Goal: Check status: Check status

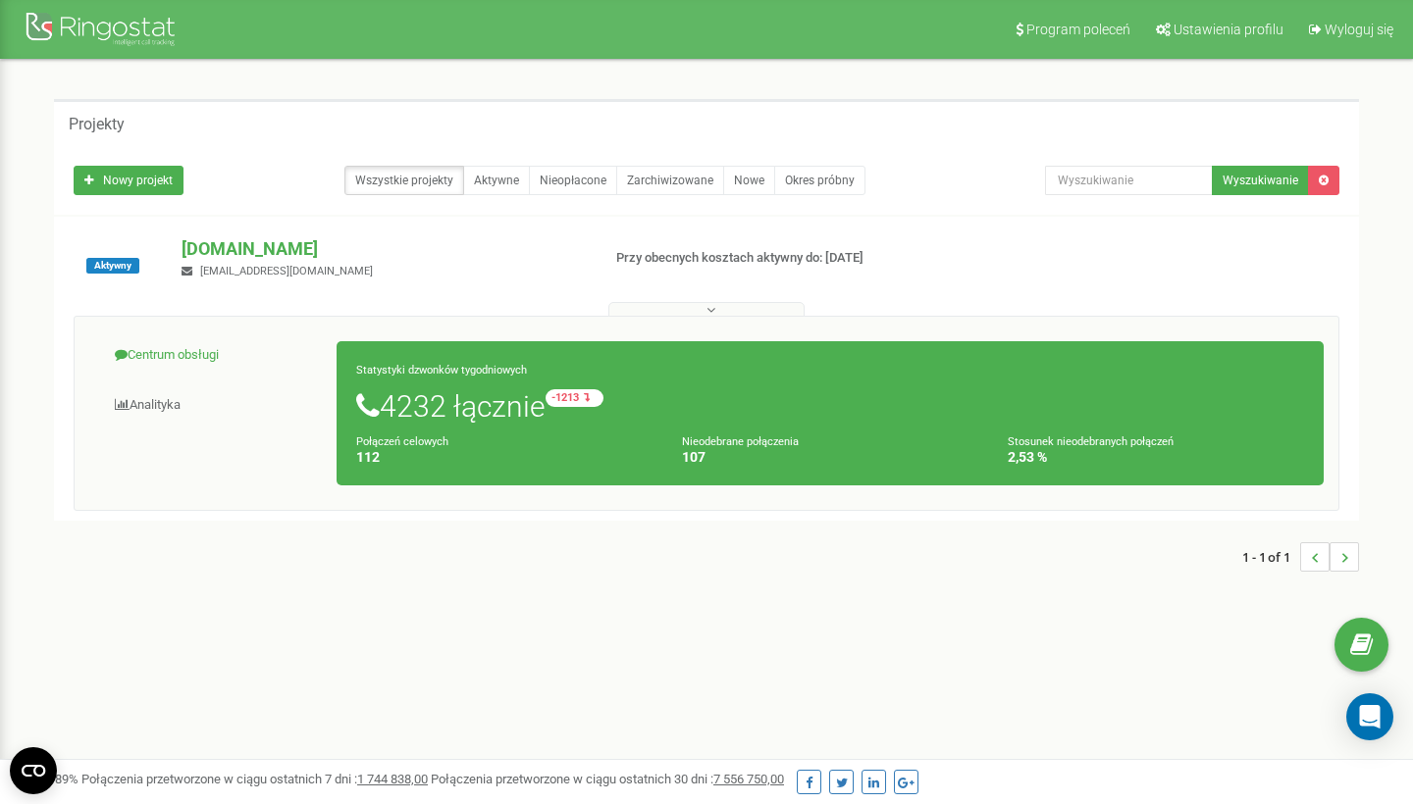
click at [189, 342] on link "Centrum obsługi" at bounding box center [213, 356] width 248 height 48
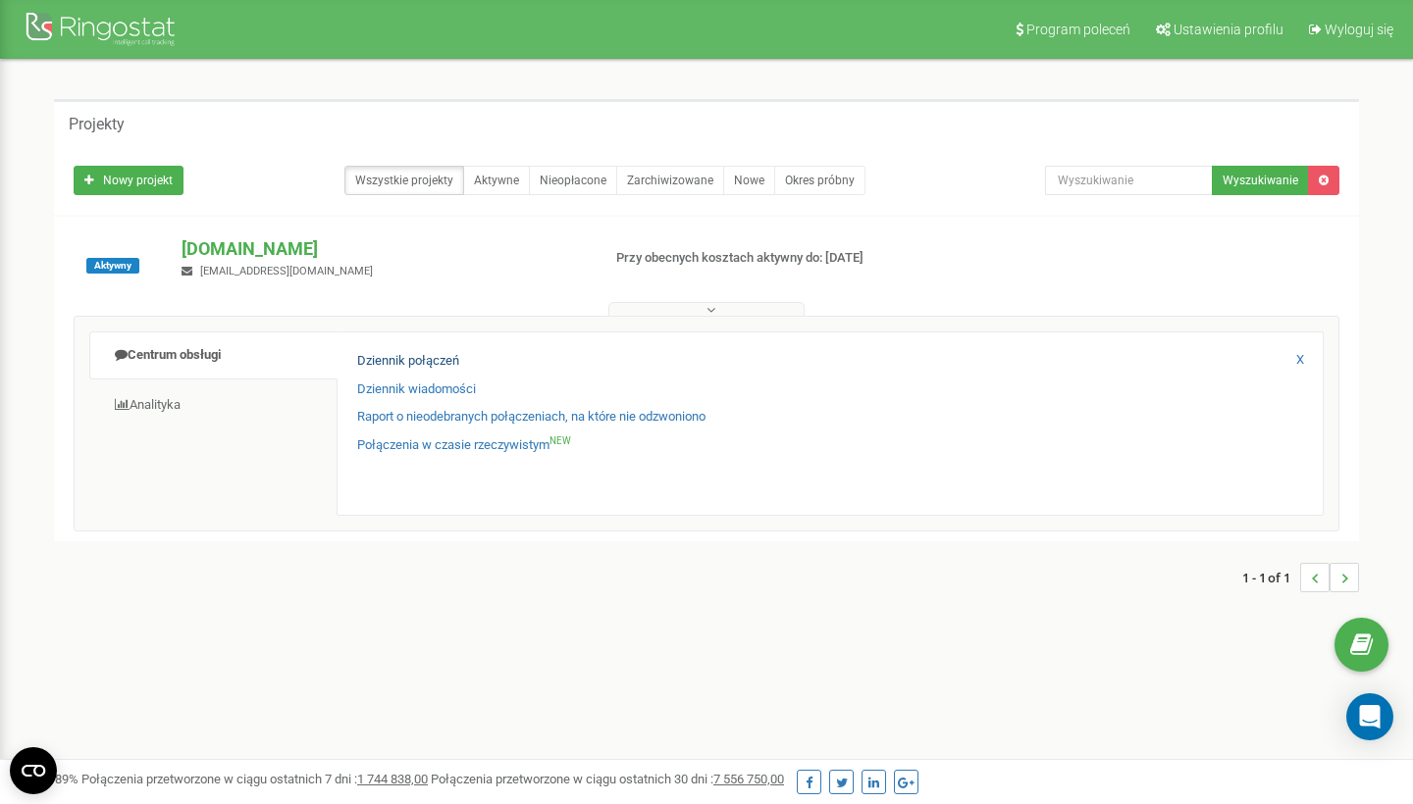
click at [425, 356] on link "Dziennik połączeń" at bounding box center [408, 361] width 102 height 19
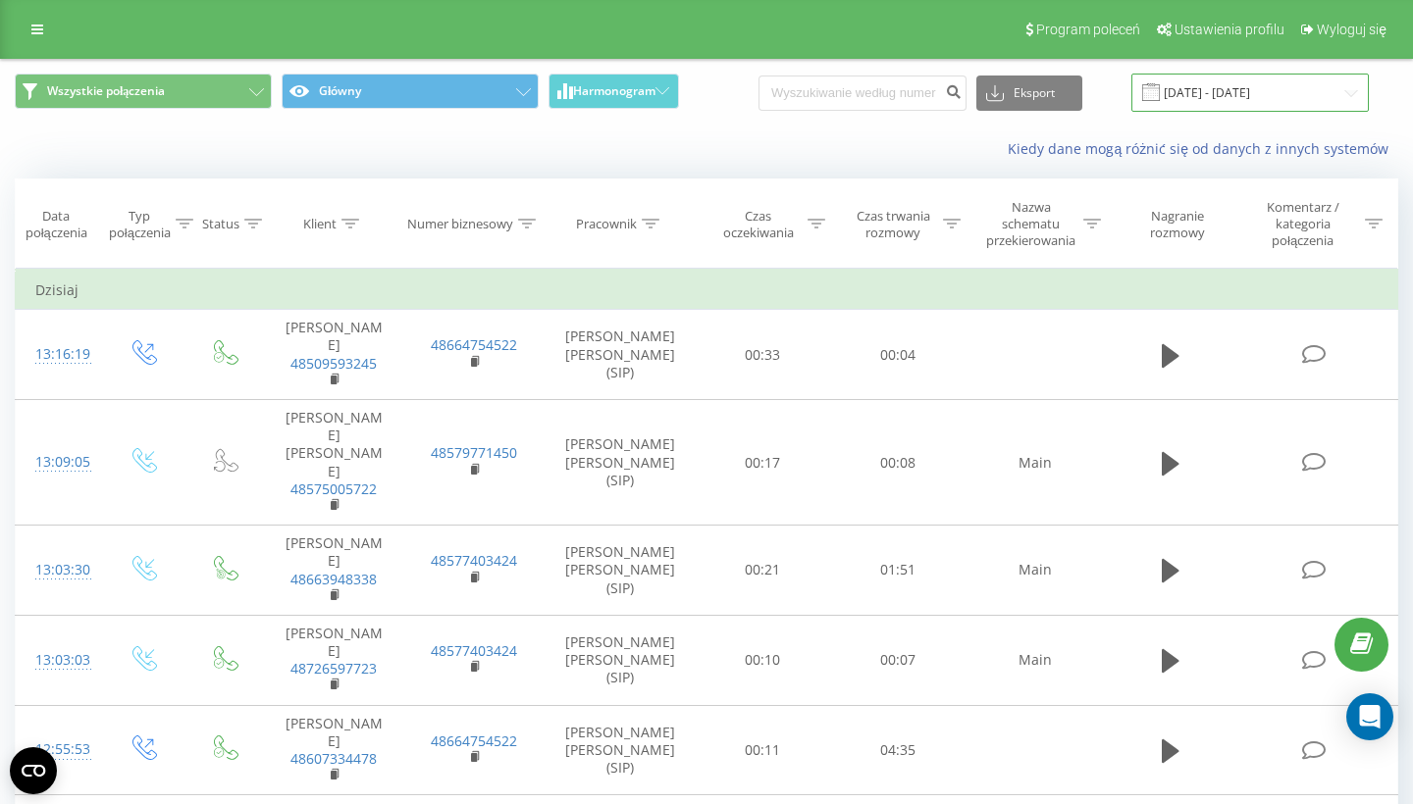
click at [1252, 100] on input "[DATE] - [DATE]" at bounding box center [1249, 93] width 237 height 38
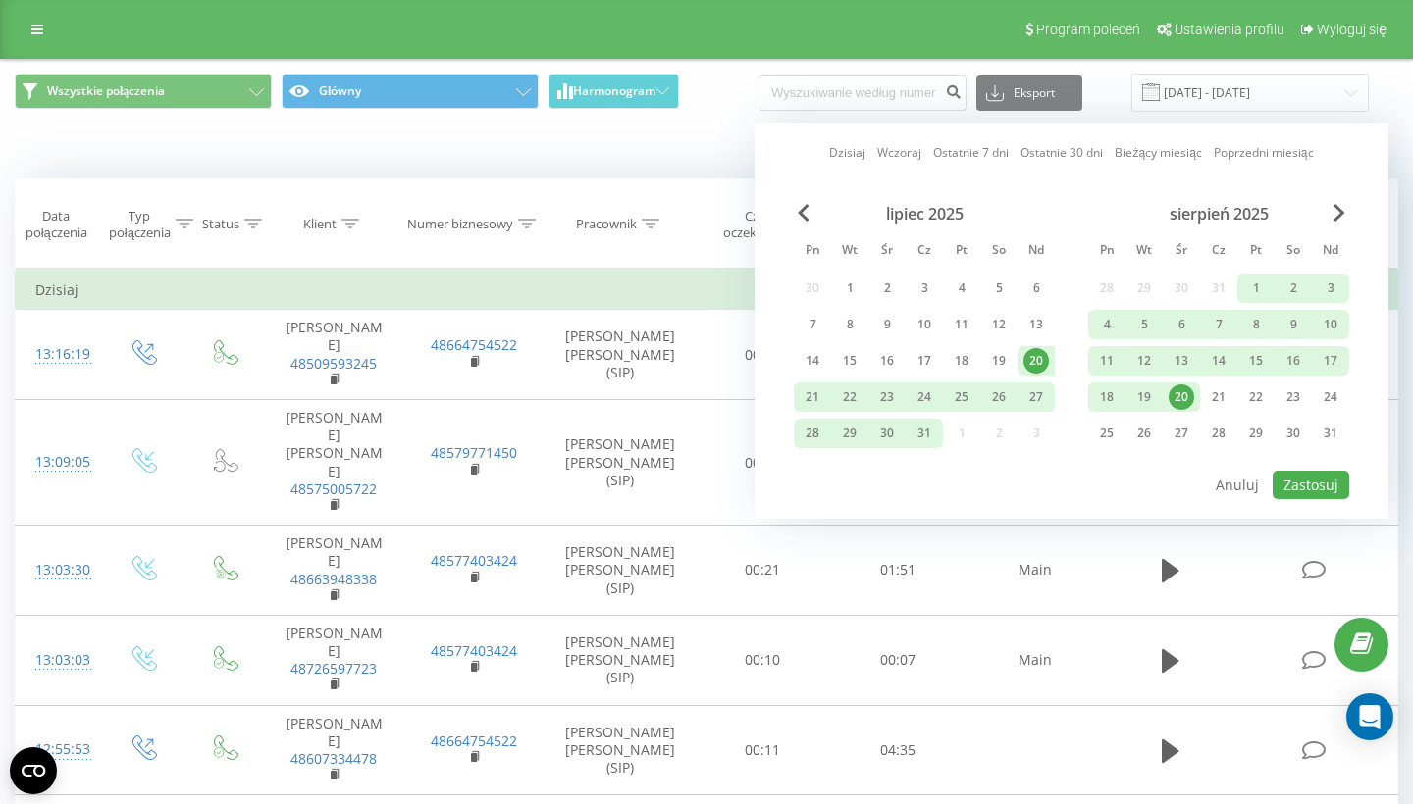
click at [1192, 398] on div "20" at bounding box center [1181, 398] width 26 height 26
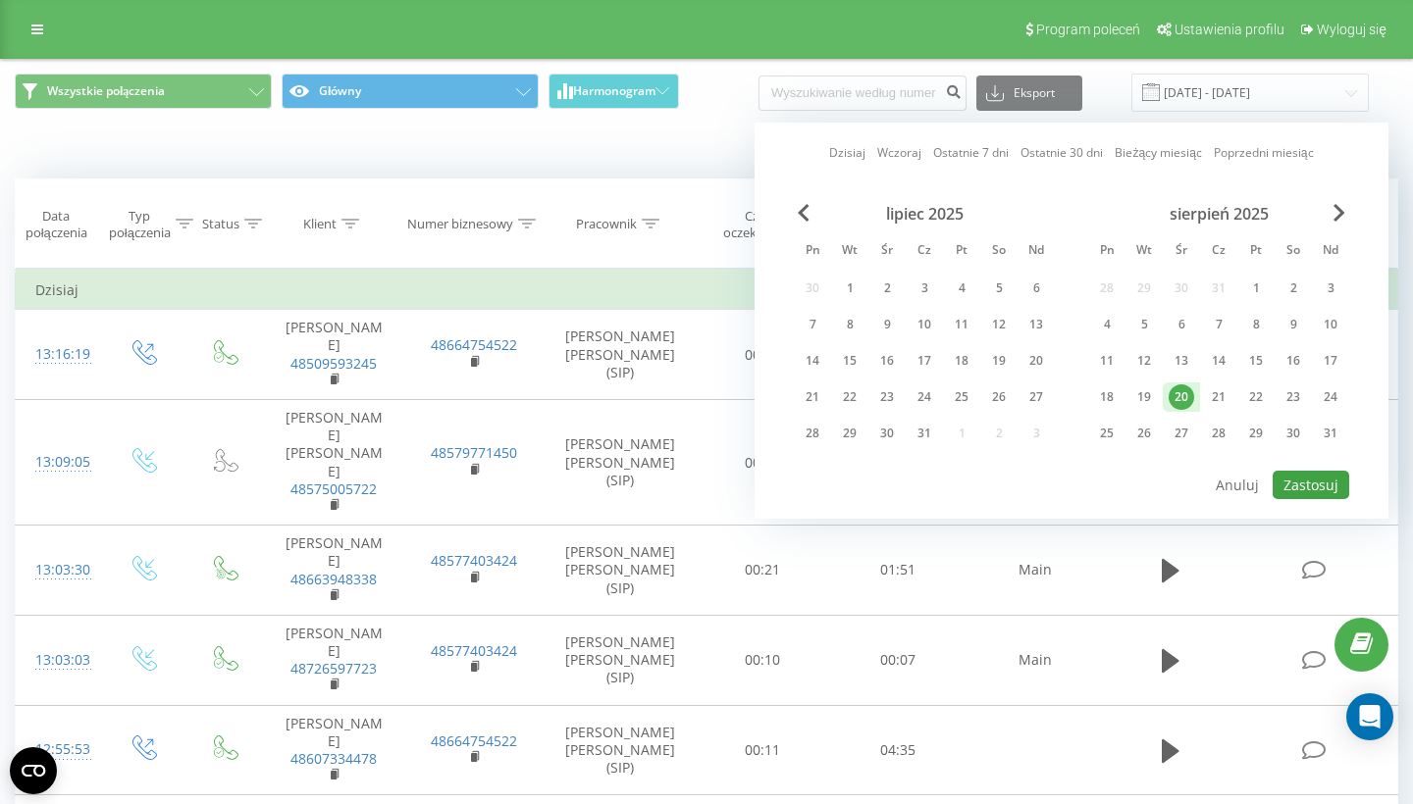
click at [1315, 491] on button "Zastosuj" at bounding box center [1310, 485] width 77 height 28
type input "[DATE] - [DATE]"
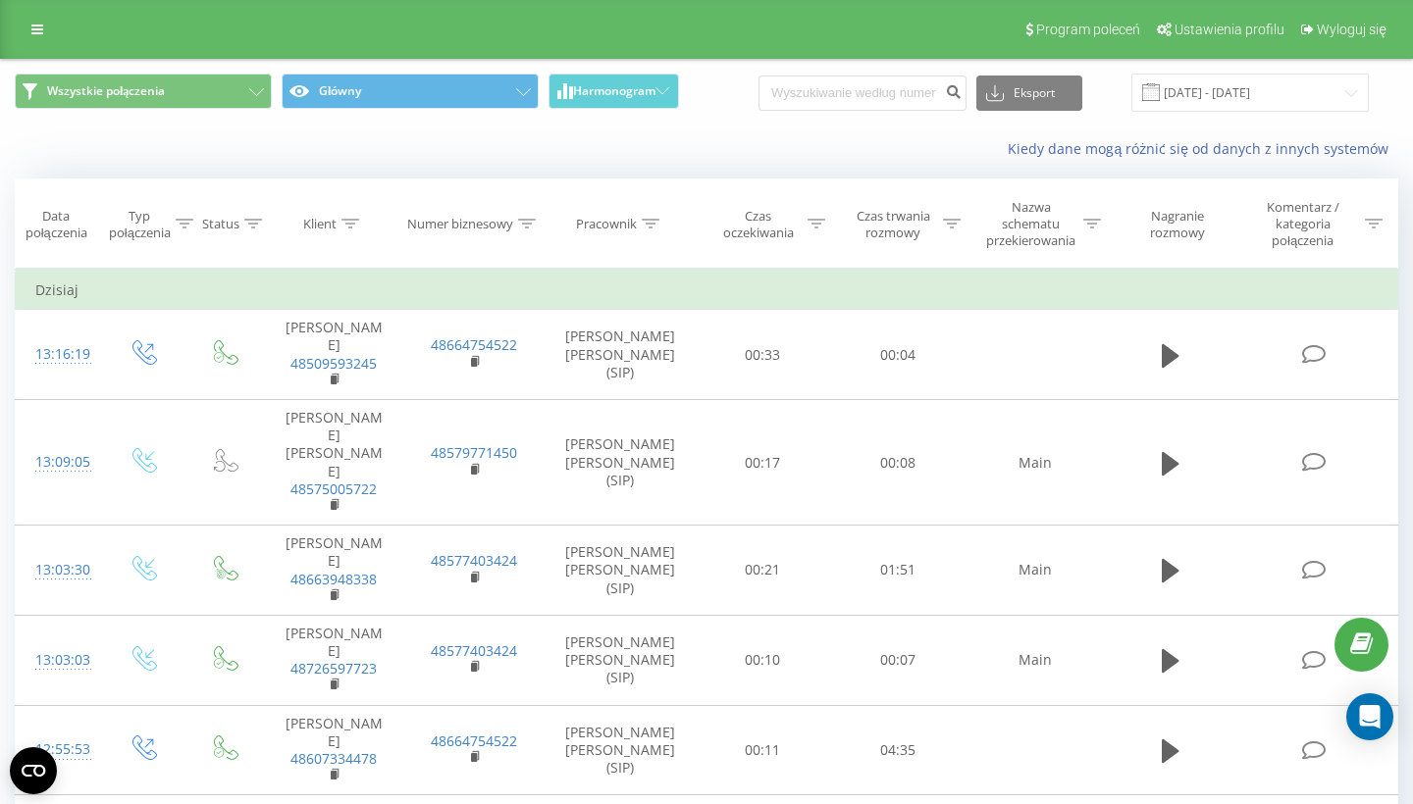
click at [948, 221] on icon at bounding box center [952, 224] width 18 height 10
click at [895, 313] on div "Jest równe" at bounding box center [886, 327] width 143 height 29
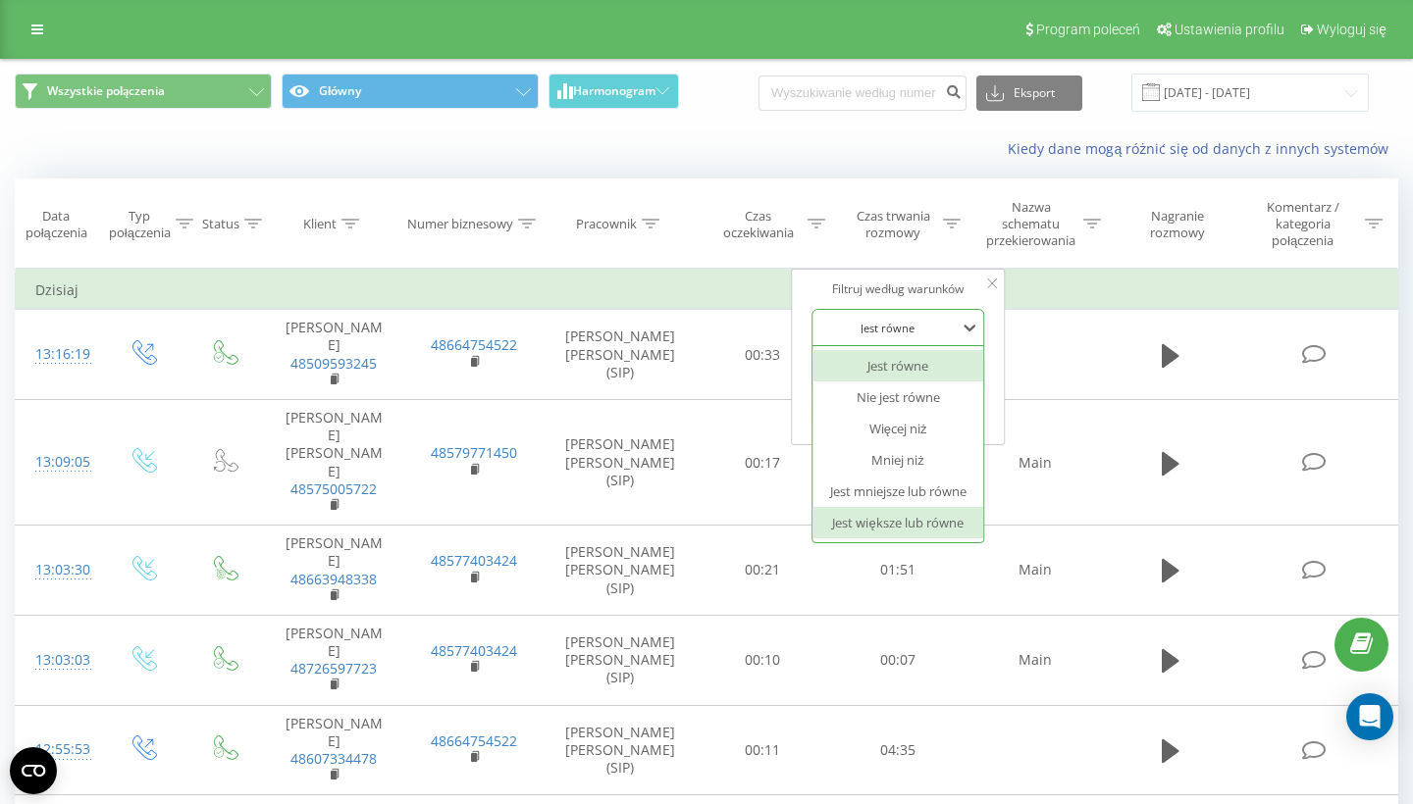
click at [923, 508] on div "Jest większe lub równe" at bounding box center [897, 522] width 171 height 31
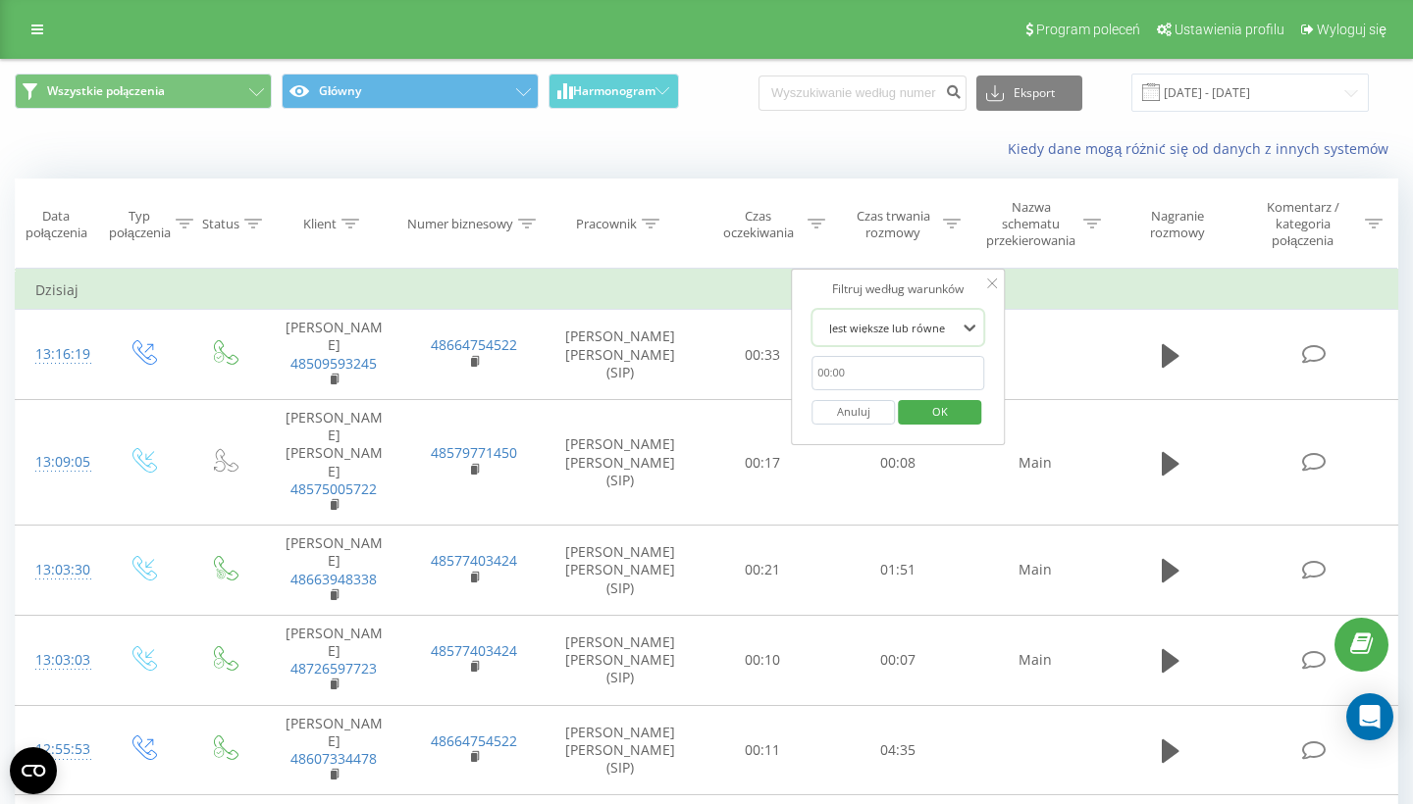
click at [867, 377] on input "text" at bounding box center [897, 373] width 173 height 34
type input "00:20"
click at [937, 403] on span "OK" at bounding box center [939, 411] width 55 height 30
